Goal: Information Seeking & Learning: Learn about a topic

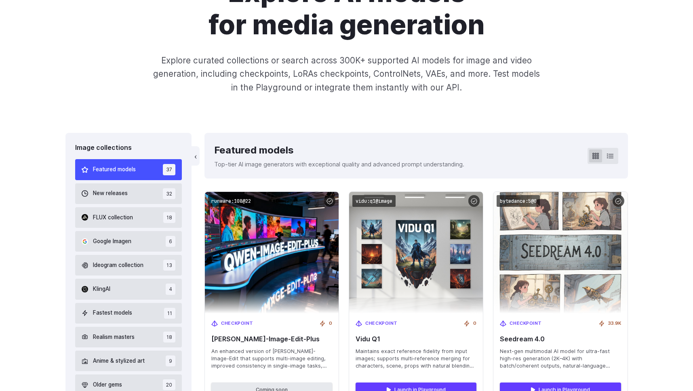
scroll to position [108, 0]
click at [137, 188] on button "New releases 32" at bounding box center [128, 193] width 107 height 21
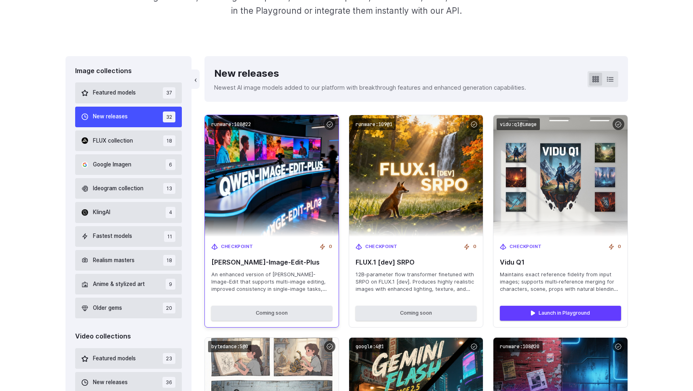
scroll to position [189, 0]
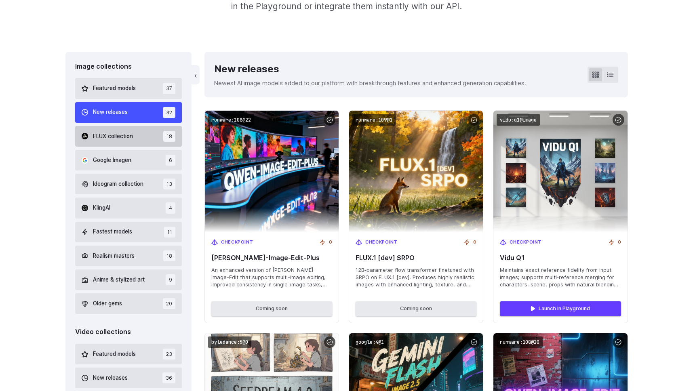
click at [122, 141] on span "FLUX collection" at bounding box center [113, 136] width 40 height 9
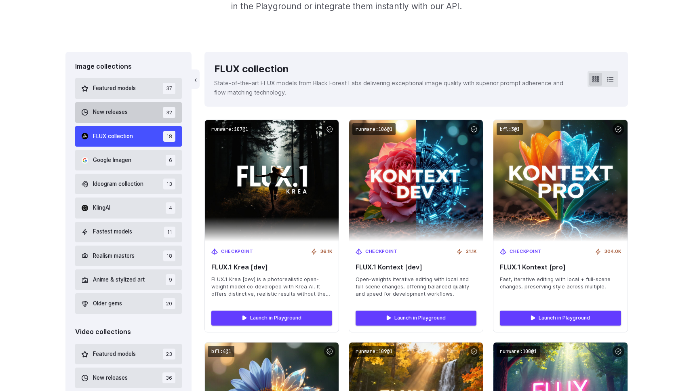
click at [122, 116] on span "New releases" at bounding box center [110, 112] width 35 height 9
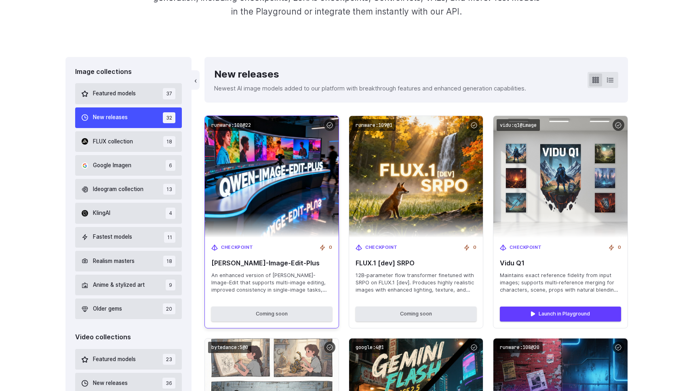
scroll to position [155, 0]
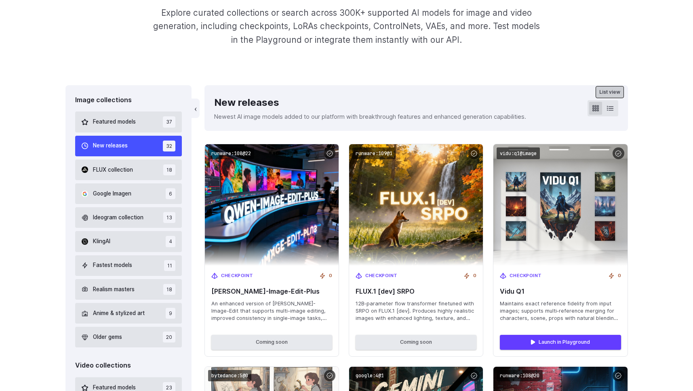
click at [610, 112] on button at bounding box center [610, 108] width 13 height 13
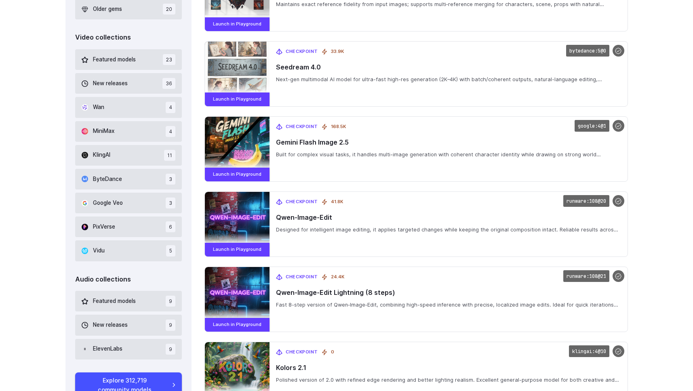
scroll to position [485, 0]
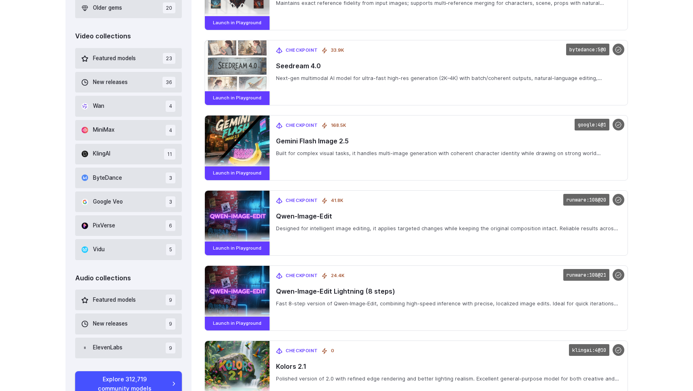
click at [95, 98] on button "Wan 4" at bounding box center [128, 106] width 107 height 21
